Goal: Transaction & Acquisition: Obtain resource

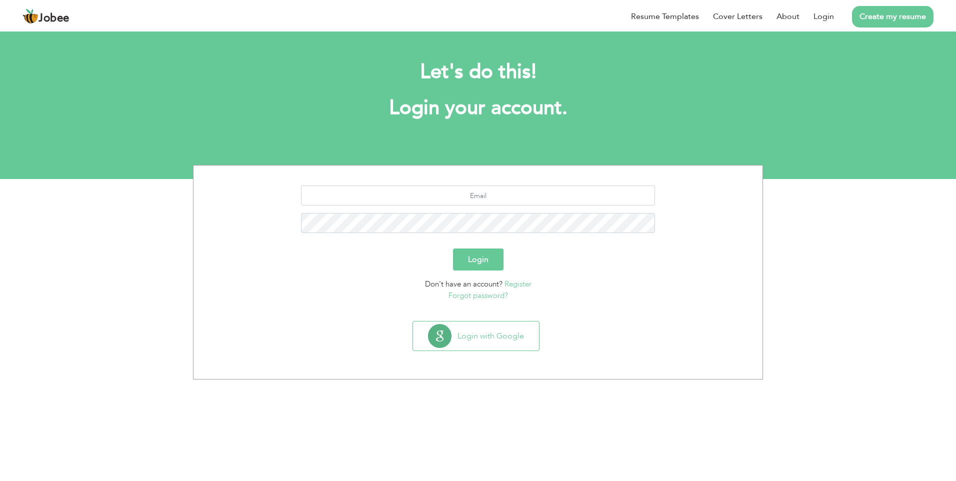
click at [474, 258] on button "Login" at bounding box center [478, 260] width 51 height 22
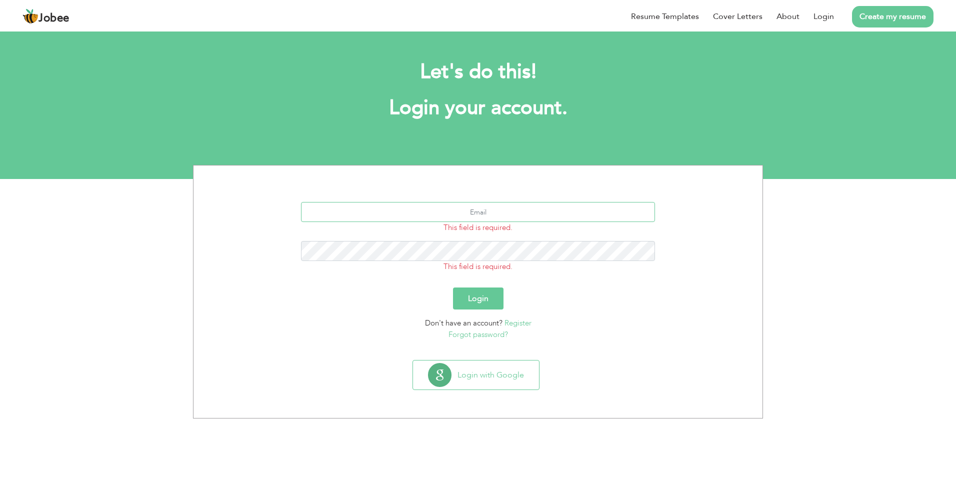
click at [471, 207] on input "text" at bounding box center [478, 212] width 355 height 20
type input "imranacca2010@gmail.com"
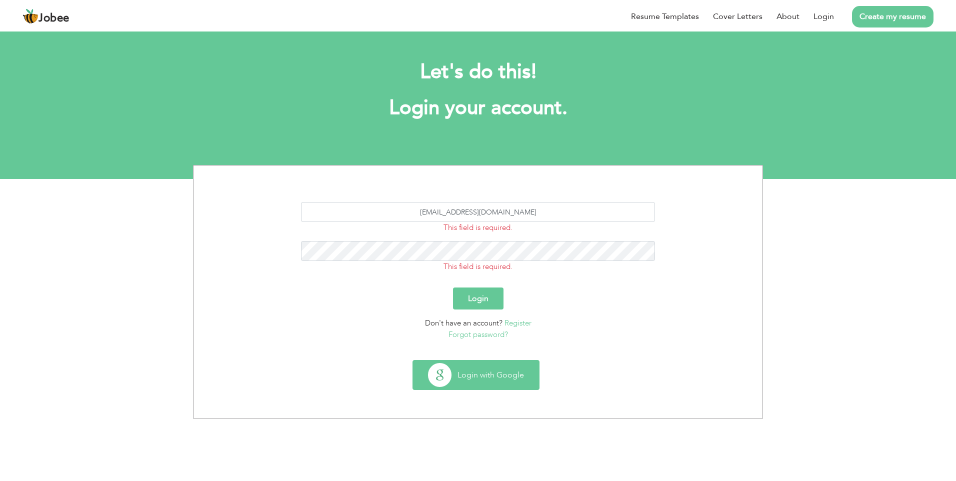
click at [488, 377] on button "Login with Google" at bounding box center [476, 375] width 126 height 29
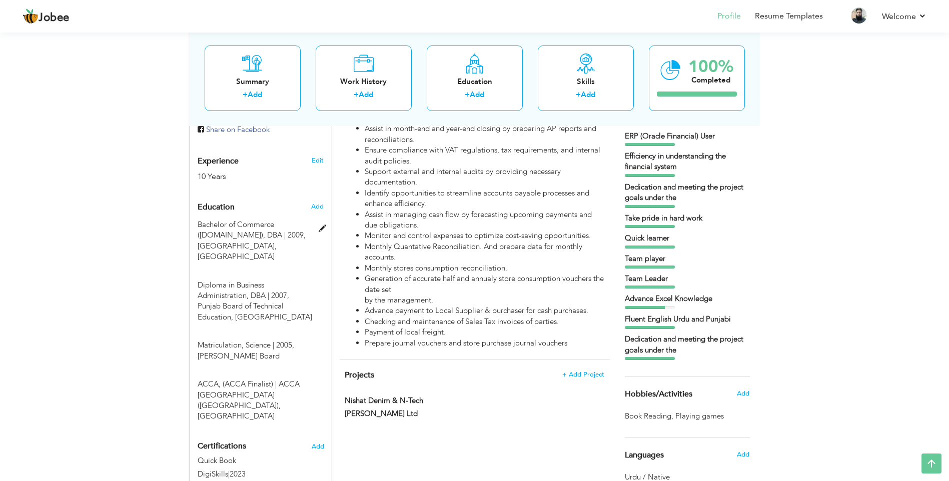
scroll to position [400, 0]
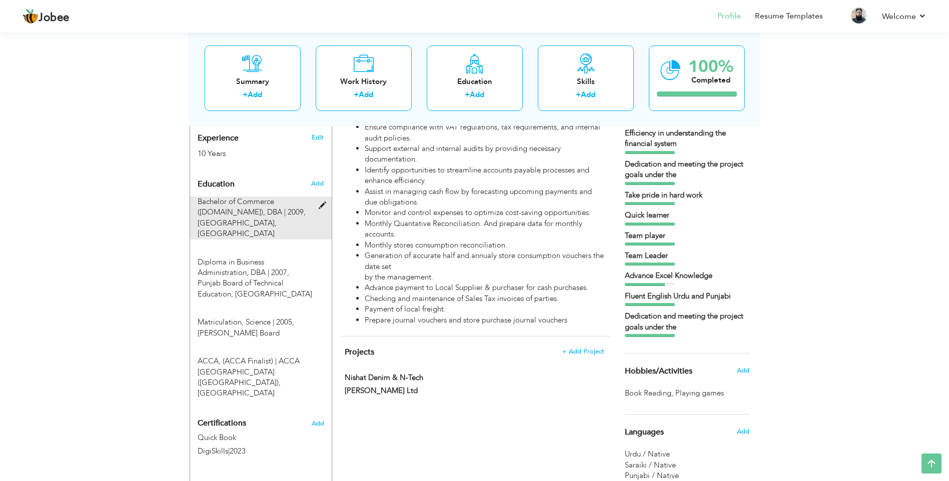
click at [322, 202] on span at bounding box center [325, 206] width 13 height 8
type input "Bachelor of Commerce ([DOMAIN_NAME])"
type input "DBA"
type input "2009"
type input "[GEOGRAPHIC_DATA]"
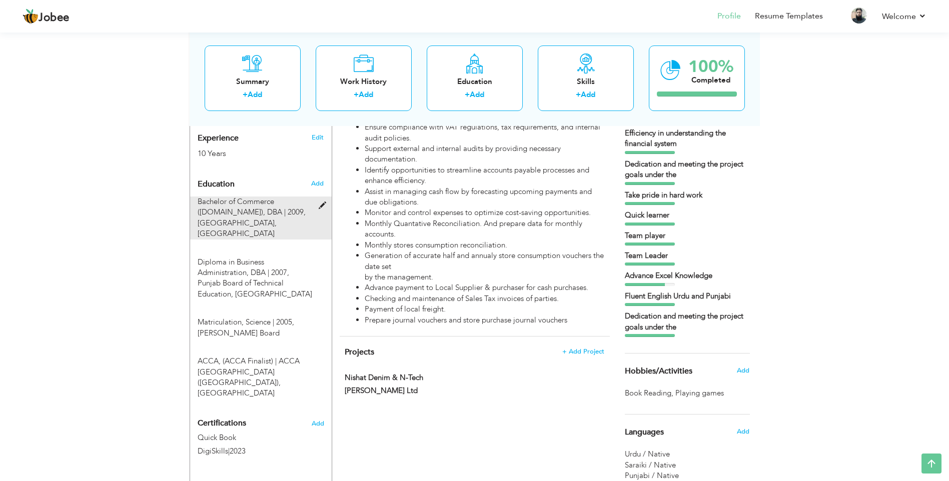
radio input "true"
type input "[GEOGRAPHIC_DATA]"
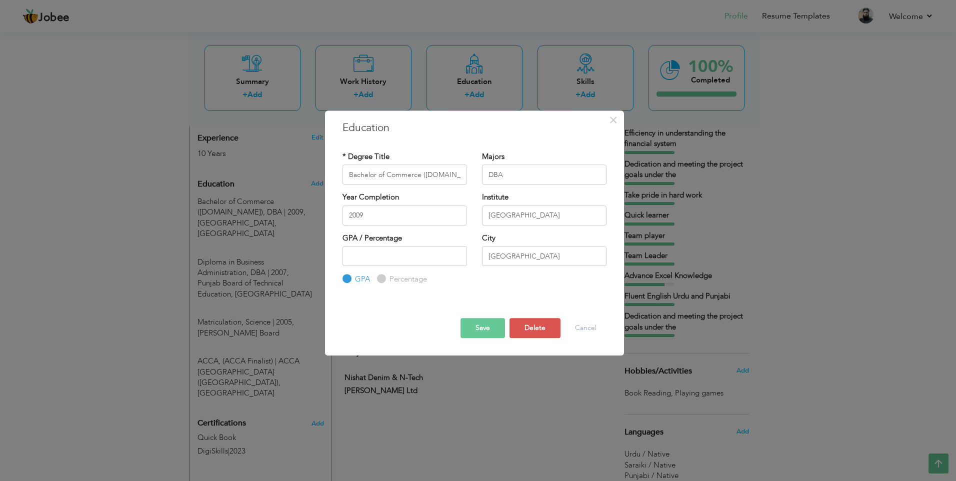
click at [481, 327] on button "Save" at bounding box center [483, 328] width 45 height 20
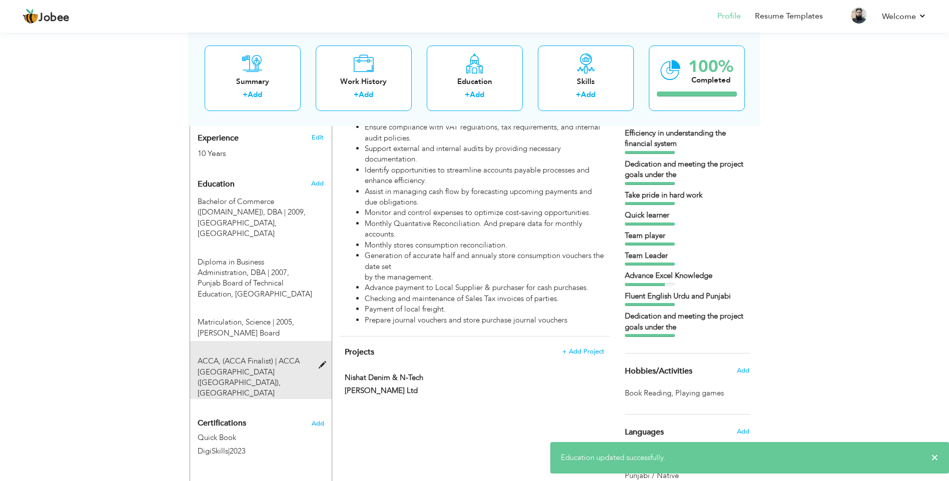
click at [322, 362] on span at bounding box center [325, 366] width 13 height 8
type input "ACCA"
type input "(ACCA Finalist)"
type input "ACCA [GEOGRAPHIC_DATA] ([GEOGRAPHIC_DATA])"
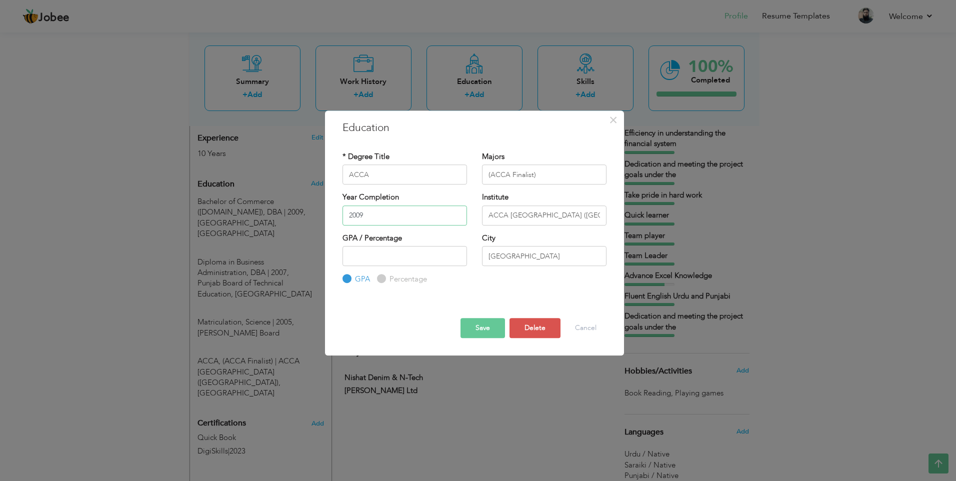
click at [383, 212] on input "2009" at bounding box center [405, 216] width 125 height 20
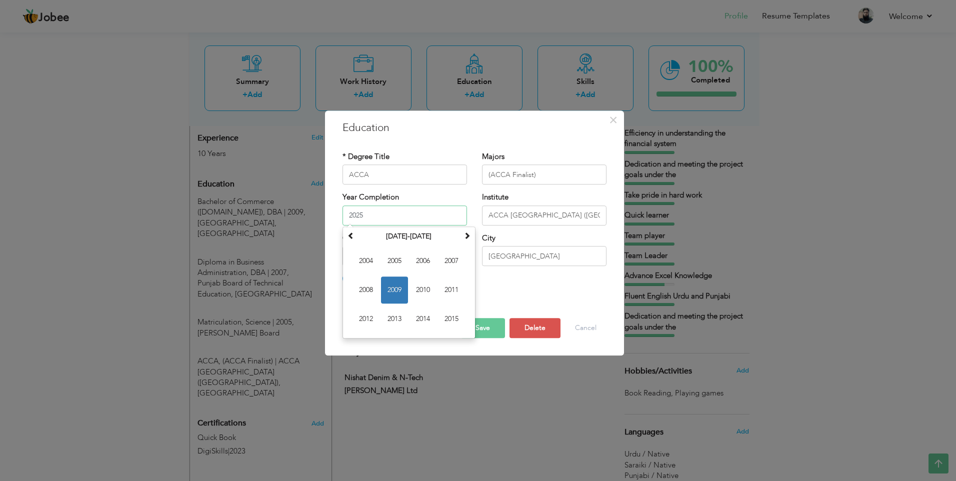
type input "2025"
click at [492, 330] on button "Save" at bounding box center [483, 328] width 45 height 20
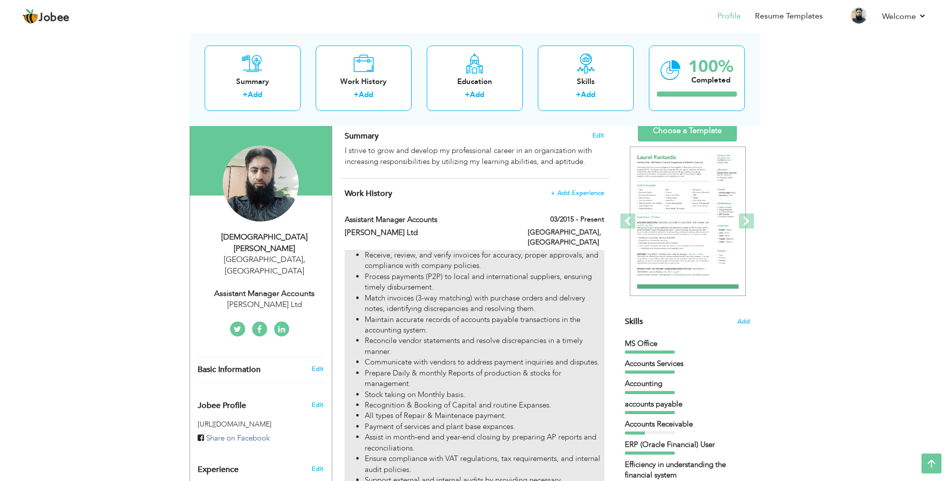
scroll to position [0, 0]
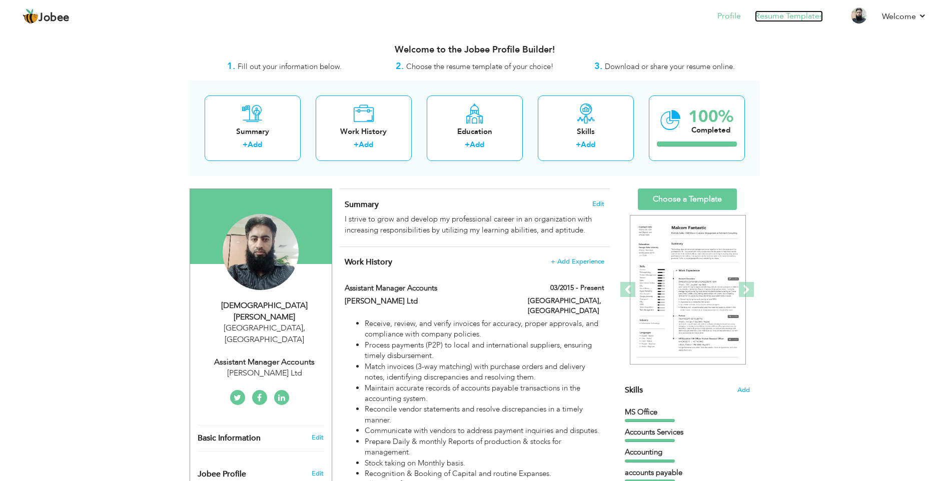
click at [782, 14] on link "Resume Templates" at bounding box center [789, 17] width 68 height 12
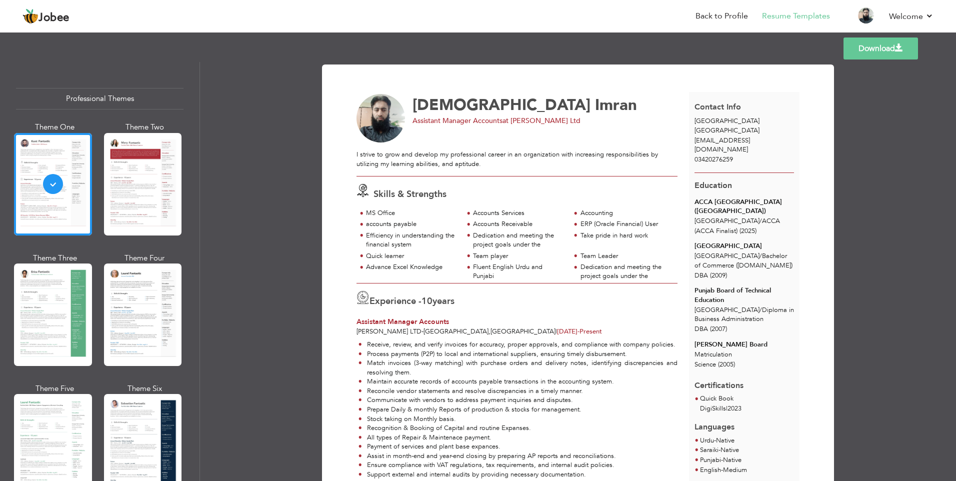
click at [884, 46] on link "Download" at bounding box center [881, 49] width 75 height 22
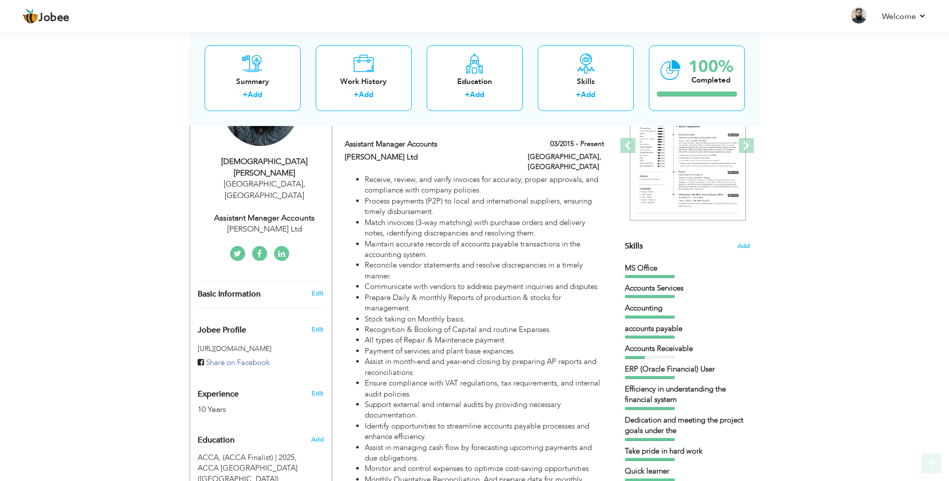
scroll to position [200, 0]
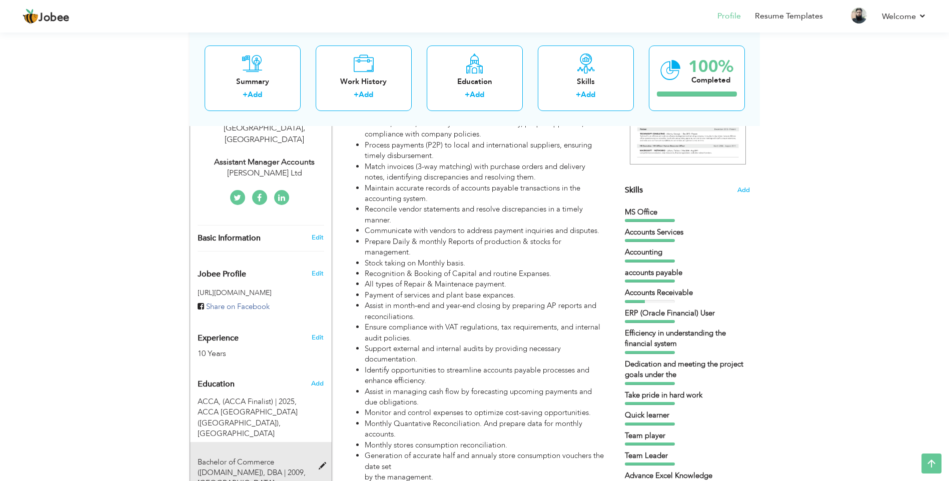
click at [324, 463] on span at bounding box center [325, 467] width 13 height 8
type input "Bachelor of Commerce ([DOMAIN_NAME])"
type input "DBA"
type input "2009"
type input "[GEOGRAPHIC_DATA]"
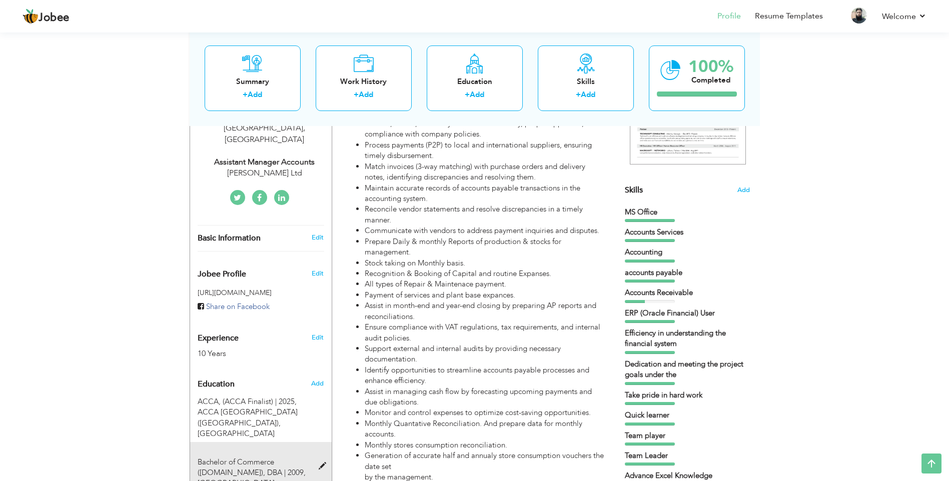
type input "[GEOGRAPHIC_DATA]"
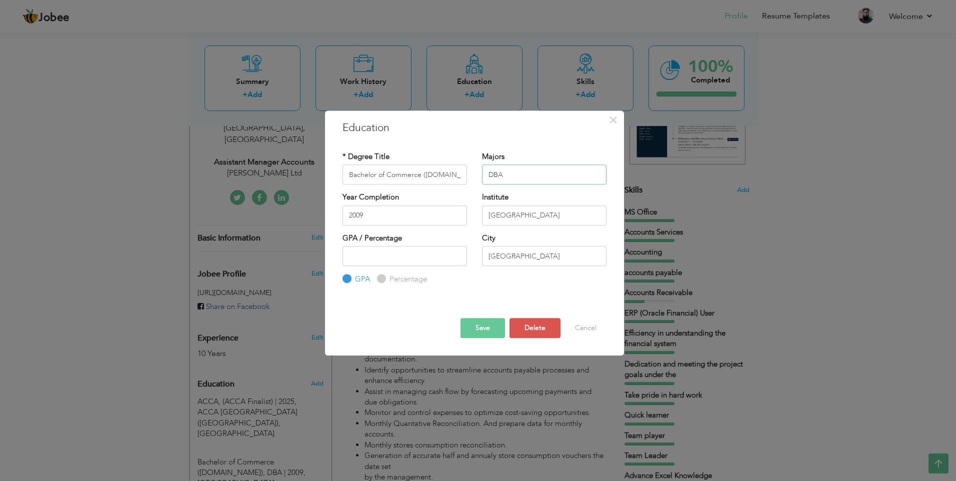
drag, startPoint x: 514, startPoint y: 173, endPoint x: 468, endPoint y: 172, distance: 46.0
click at [468, 172] on div "* Degree Title Bachelor of Commerce (B.Com) Majors DBA" at bounding box center [474, 172] width 279 height 41
click at [482, 328] on button "Save" at bounding box center [483, 328] width 45 height 20
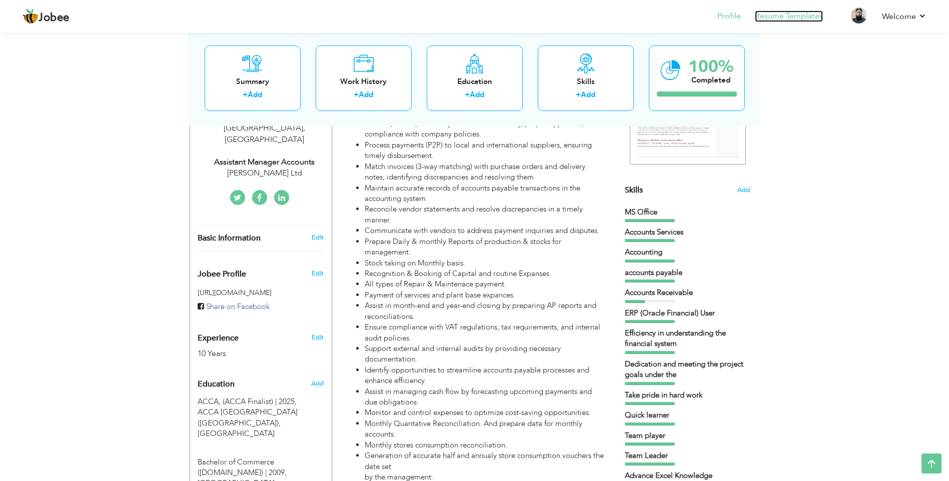
click at [781, 14] on link "Resume Templates" at bounding box center [789, 17] width 68 height 12
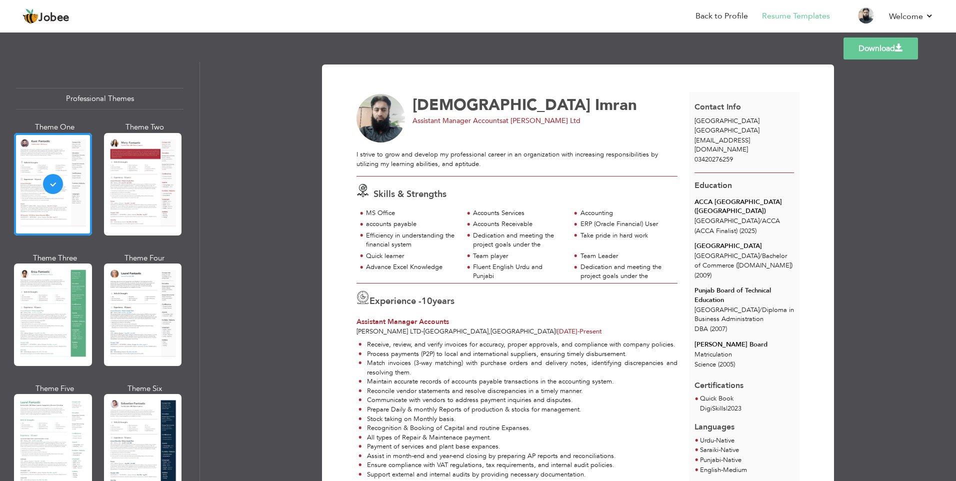
click at [882, 48] on link "Download" at bounding box center [881, 49] width 75 height 22
